Goal: Find specific page/section

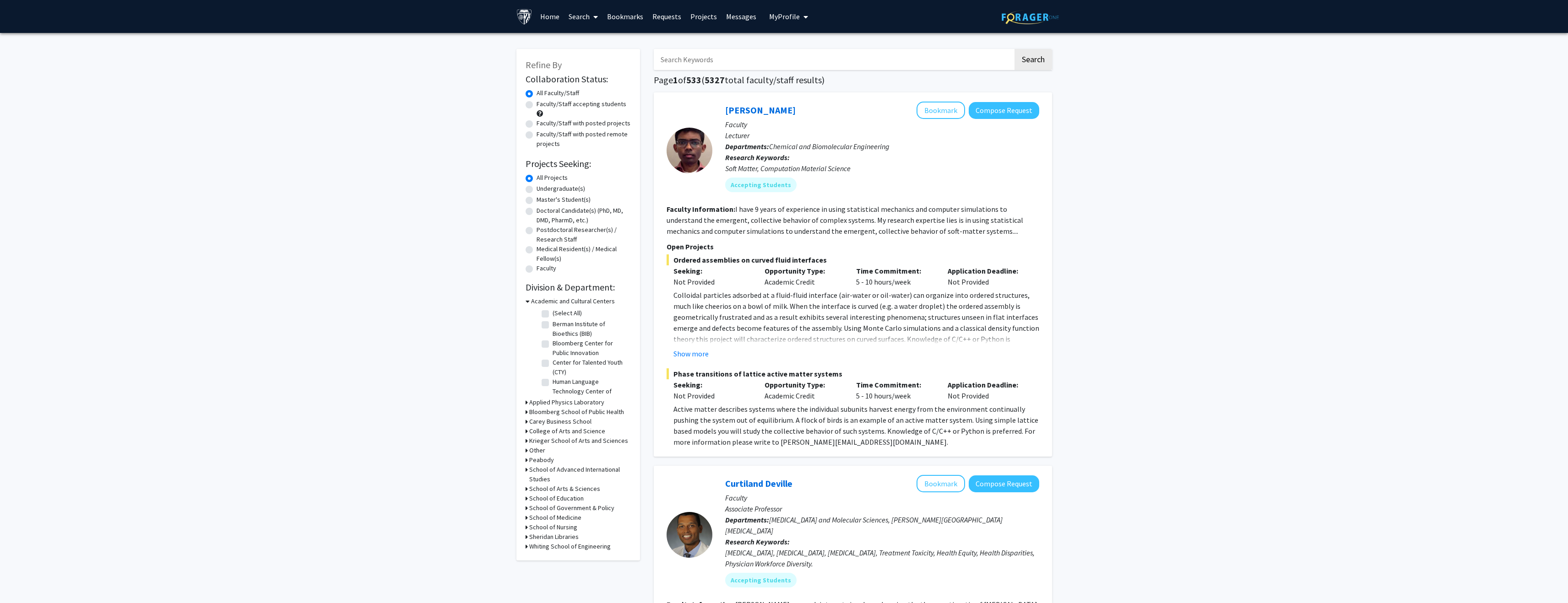
click at [730, 57] on input "Search Keywords" at bounding box center [833, 59] width 360 height 21
click at [1014, 49] on button "Search" at bounding box center [1033, 59] width 38 height 21
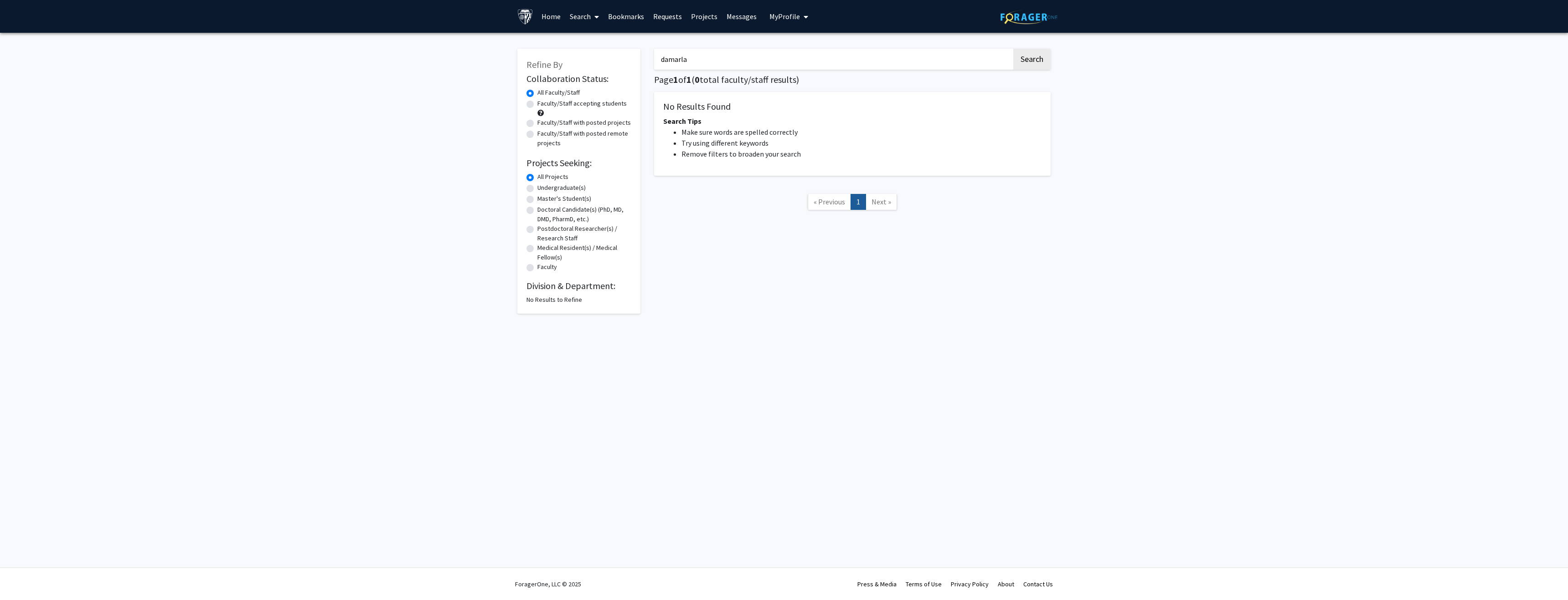
type input "damarla"
click at [1013, 48] on button "Search" at bounding box center [1032, 59] width 37 height 21
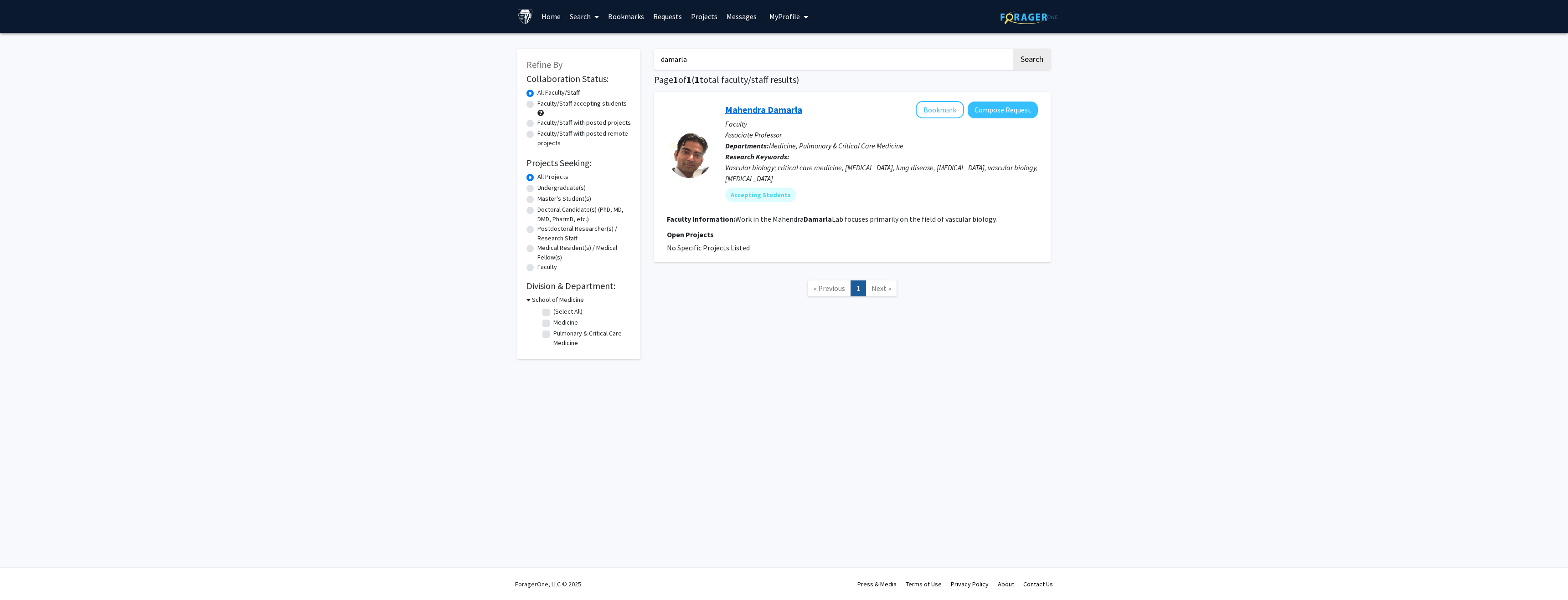
click at [783, 104] on link "Mahendra Damarla" at bounding box center [763, 109] width 77 height 11
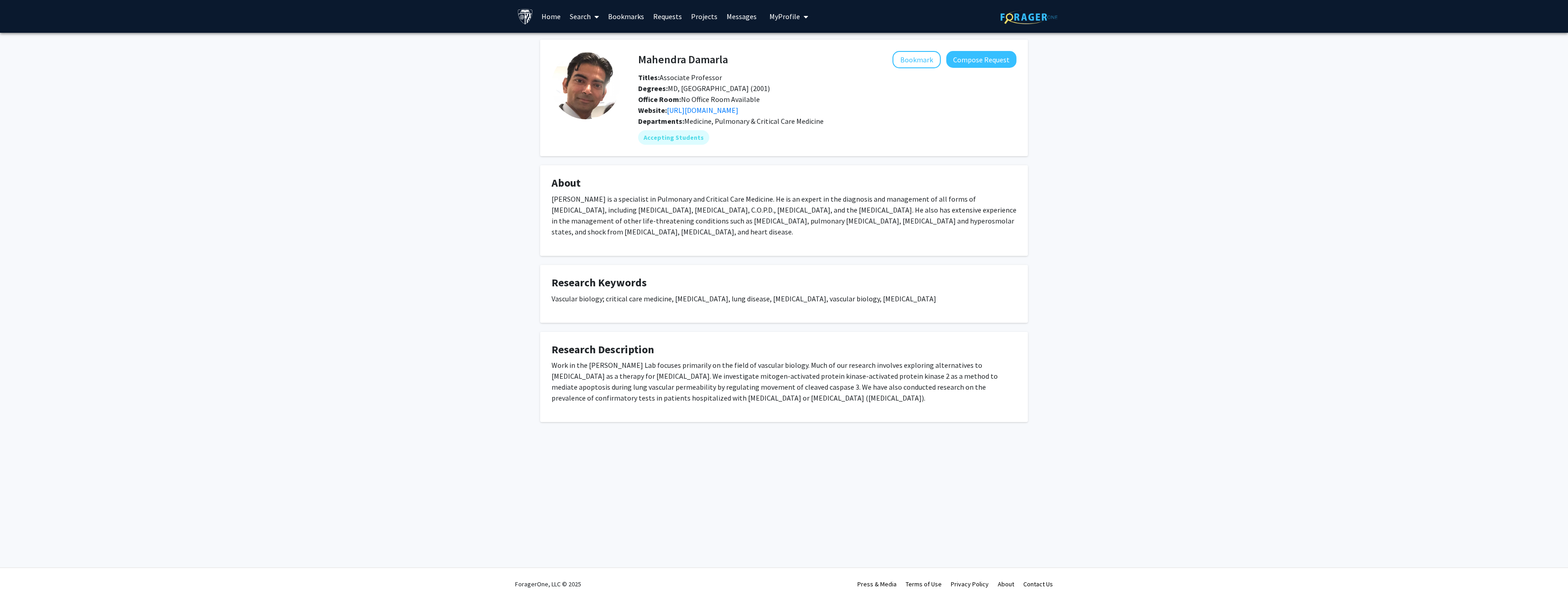
drag, startPoint x: 551, startPoint y: 367, endPoint x: 945, endPoint y: 405, distance: 395.8
click at [944, 405] on div "Work in the [PERSON_NAME] Lab focuses primarily on the field of vascular biolog…" at bounding box center [783, 385] width 465 height 51
copy p "Work in the [PERSON_NAME] Lab focuses primarily on the field of vascular biolog…"
click at [502, 264] on div "[PERSON_NAME] Bookmark Compose Request Titles: Associate Professor Degrees: MD,…" at bounding box center [784, 242] width 1568 height 419
